Goal: Task Accomplishment & Management: Use online tool/utility

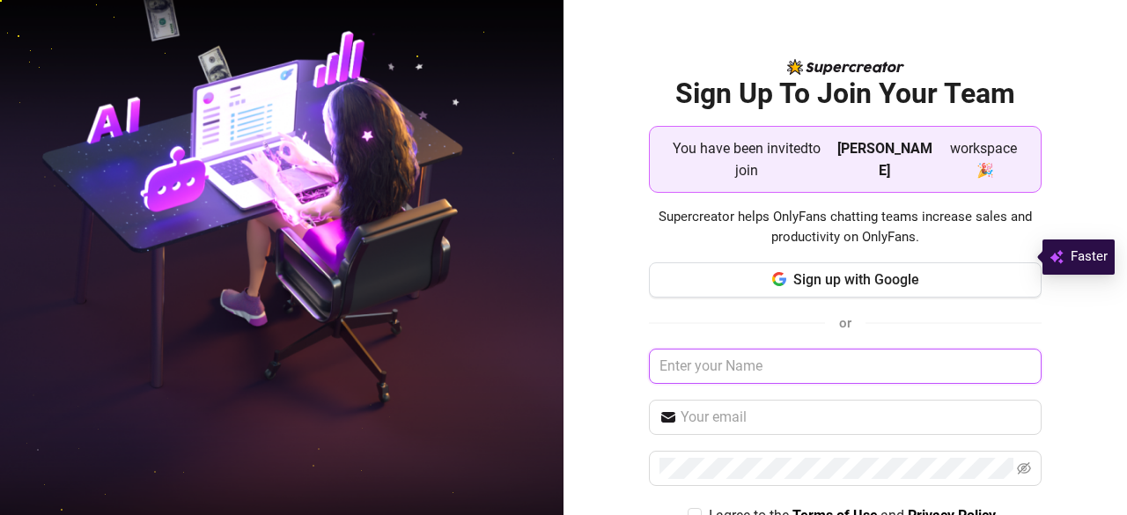
click at [787, 354] on input "text" at bounding box center [846, 366] width 394 height 35
type input "[EMAIL_ADDRESS][DOMAIN_NAME]"
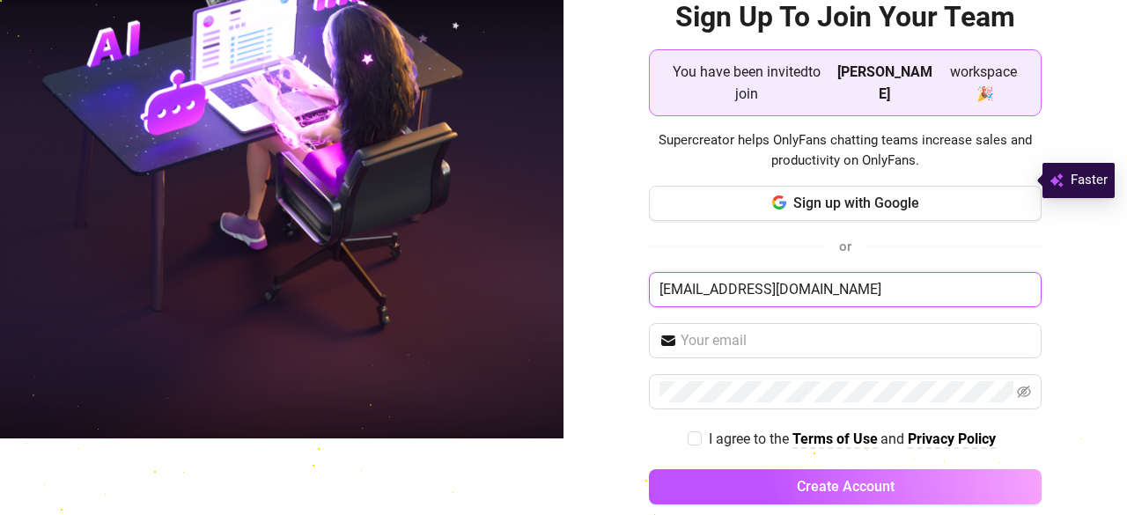
drag, startPoint x: 651, startPoint y: 267, endPoint x: 834, endPoint y: 263, distance: 183.1
click at [834, 272] on input "[EMAIL_ADDRESS][DOMAIN_NAME]" at bounding box center [846, 289] width 394 height 35
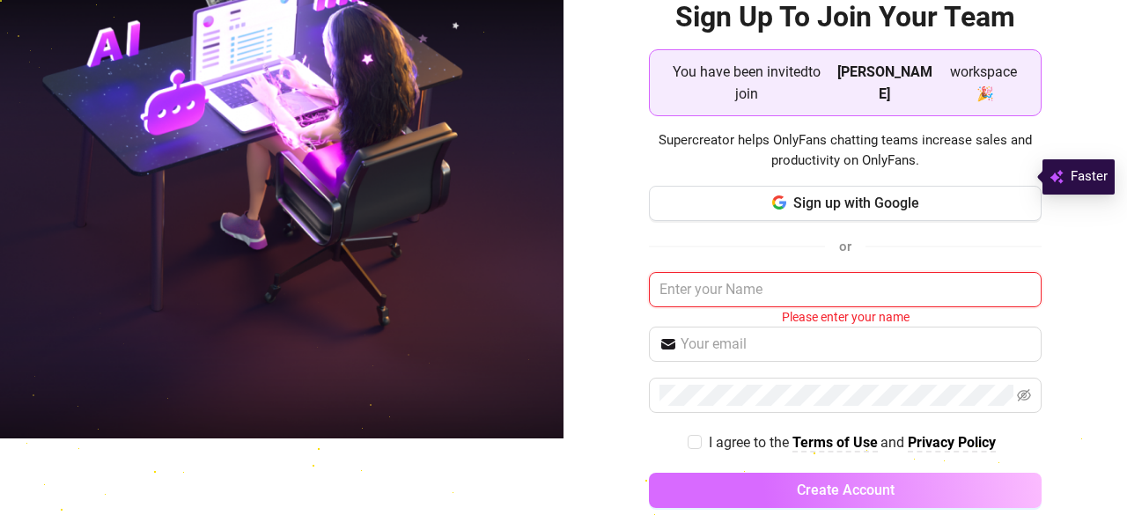
scroll to position [80, 0]
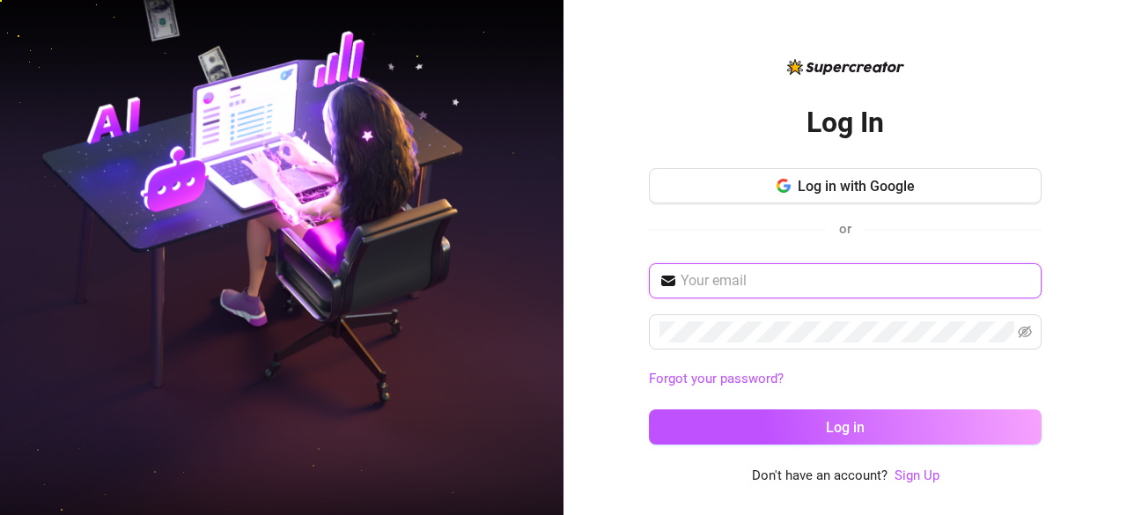
click at [766, 280] on input "text" at bounding box center [856, 280] width 350 height 21
paste input "[EMAIL_ADDRESS][DOMAIN_NAME]"
type input "[EMAIL_ADDRESS][DOMAIN_NAME]"
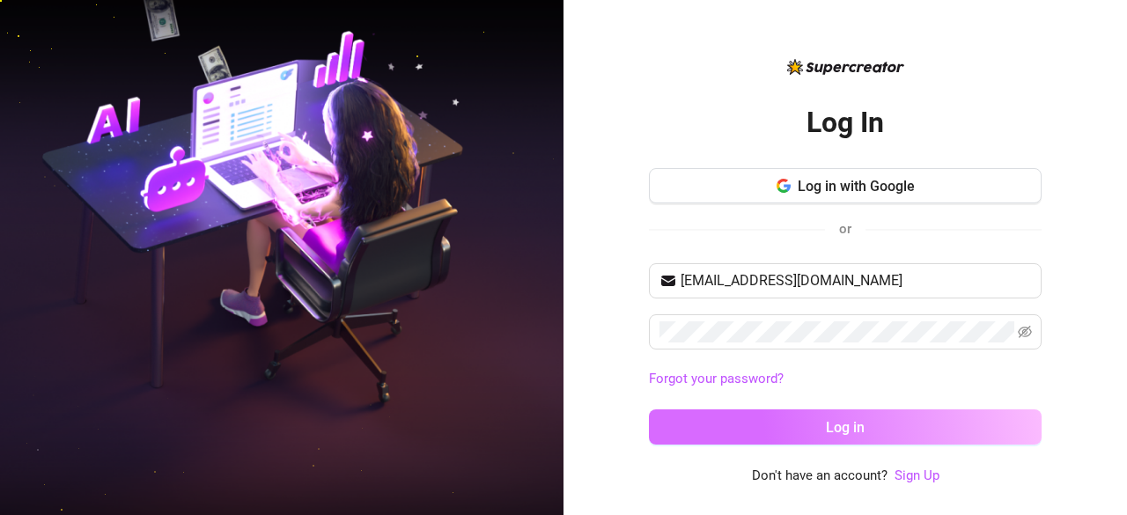
click at [843, 423] on span "Log in" at bounding box center [845, 427] width 39 height 17
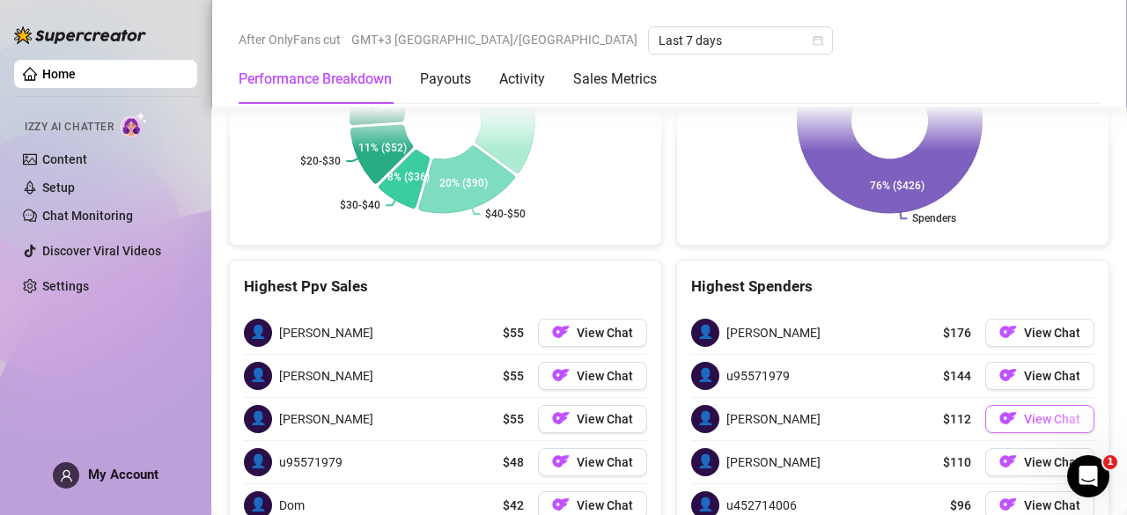
scroll to position [2462, 0]
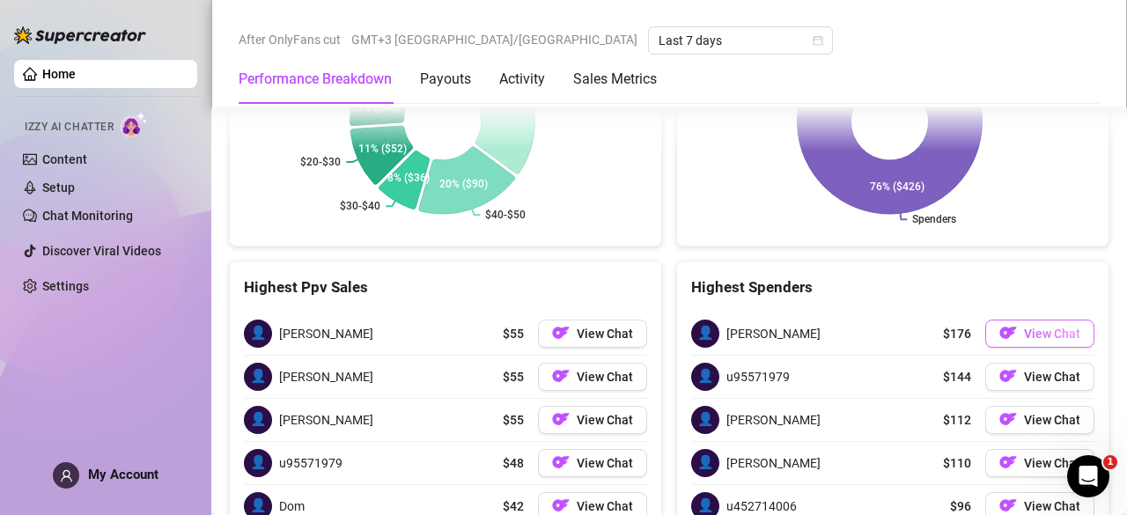
click at [1027, 327] on span "View Chat" at bounding box center [1052, 334] width 56 height 14
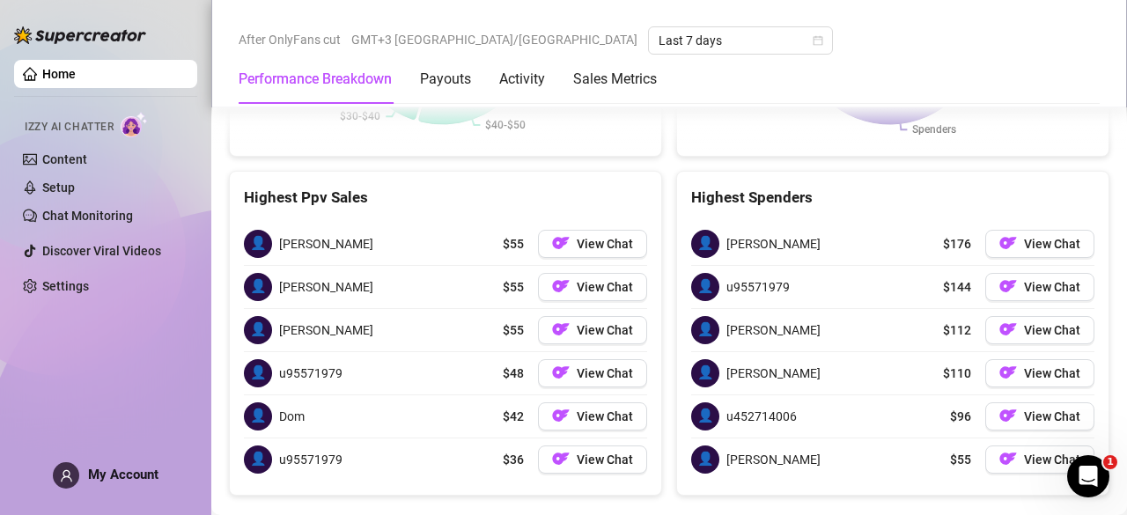
scroll to position [2574, 0]
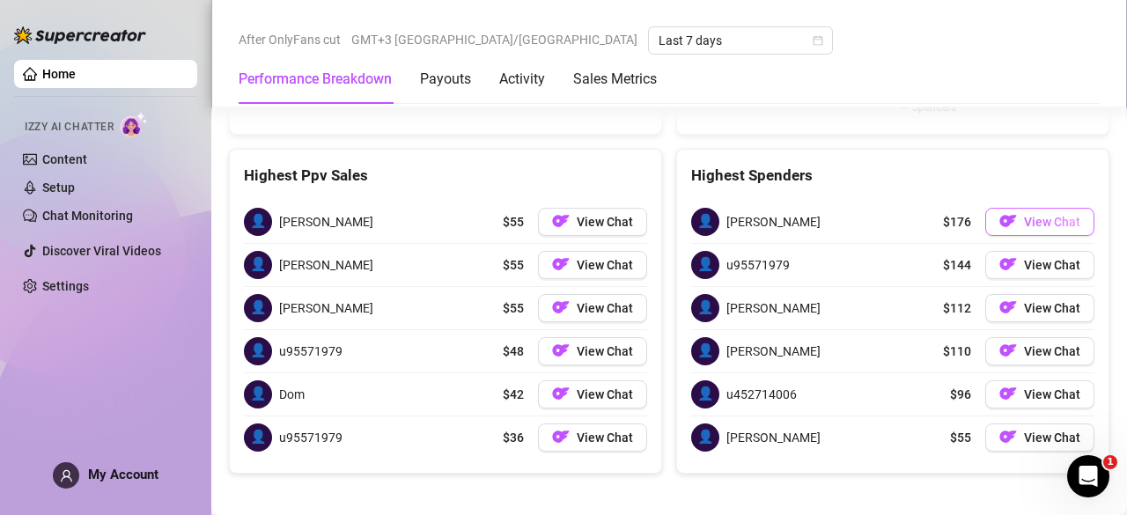
click at [1031, 215] on span "View Chat" at bounding box center [1052, 222] width 56 height 14
click at [1024, 215] on span "View Chat" at bounding box center [1052, 222] width 56 height 14
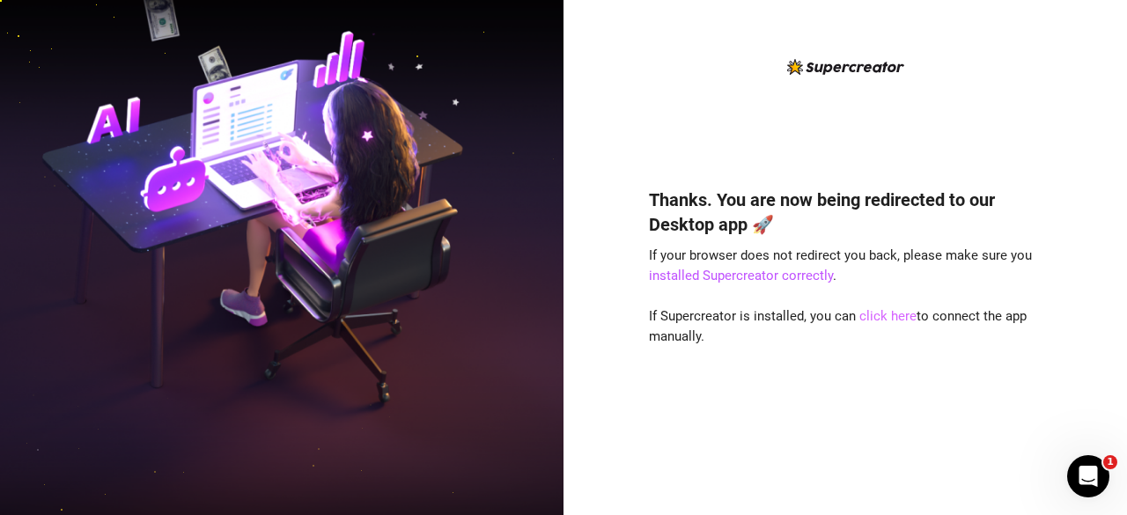
click at [886, 309] on link "click here" at bounding box center [887, 316] width 57 height 16
click at [1064, 474] on div "Thanks. You are now being redirected to our Desktop app 🚀 If your browser does …" at bounding box center [844, 257] width 563 height 515
click at [896, 313] on link "click here" at bounding box center [887, 316] width 57 height 16
click at [891, 318] on link "click here" at bounding box center [887, 316] width 57 height 16
